Goal: Find specific page/section: Locate a particular part of the current website

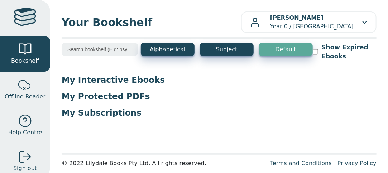
scroll to position [6, 0]
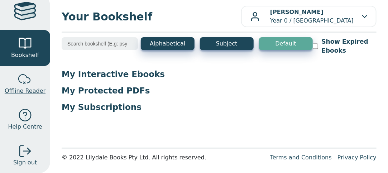
click at [30, 82] on div at bounding box center [25, 79] width 14 height 14
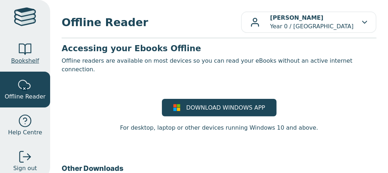
click at [23, 44] on div at bounding box center [25, 49] width 14 height 14
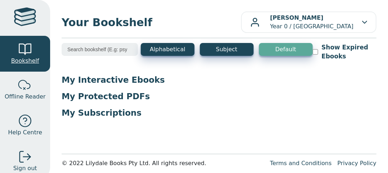
scroll to position [6, 0]
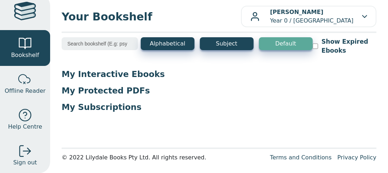
click at [85, 76] on p "My Interactive Ebooks" at bounding box center [219, 74] width 315 height 11
click at [86, 76] on p "My Interactive Ebooks" at bounding box center [219, 74] width 315 height 11
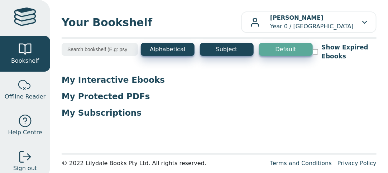
click at [150, 91] on p "My Protected PDFs" at bounding box center [219, 96] width 315 height 11
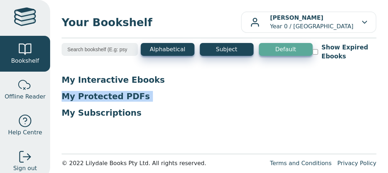
click at [150, 91] on p "My Protected PDFs" at bounding box center [219, 96] width 315 height 11
click at [146, 95] on p "My Protected PDFs" at bounding box center [219, 96] width 315 height 11
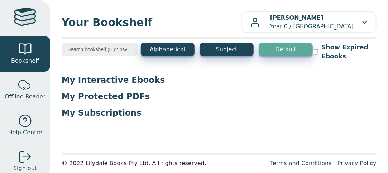
click at [143, 93] on p "My Protected PDFs" at bounding box center [219, 96] width 315 height 11
